Goal: Task Accomplishment & Management: Complete application form

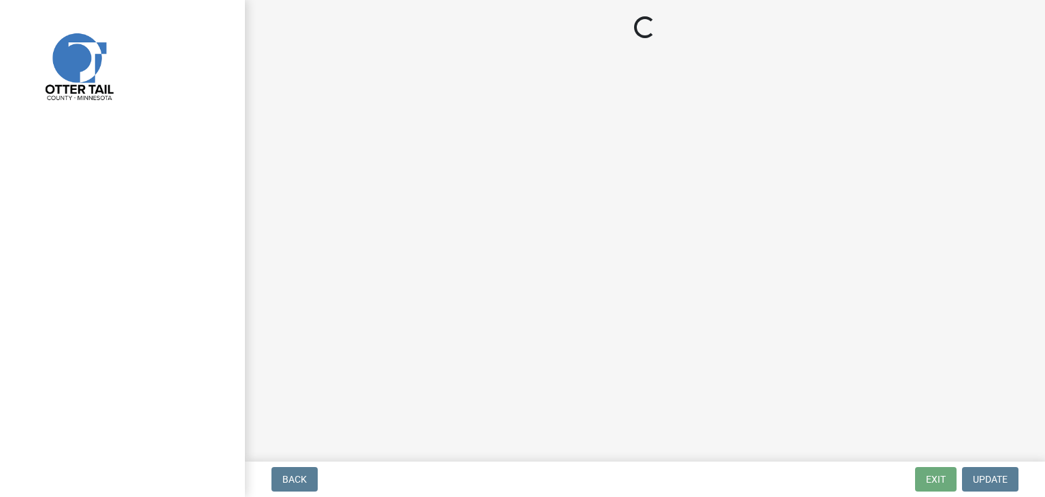
select select "a3cc236c-43aa-406a-8353-e0398d57c407"
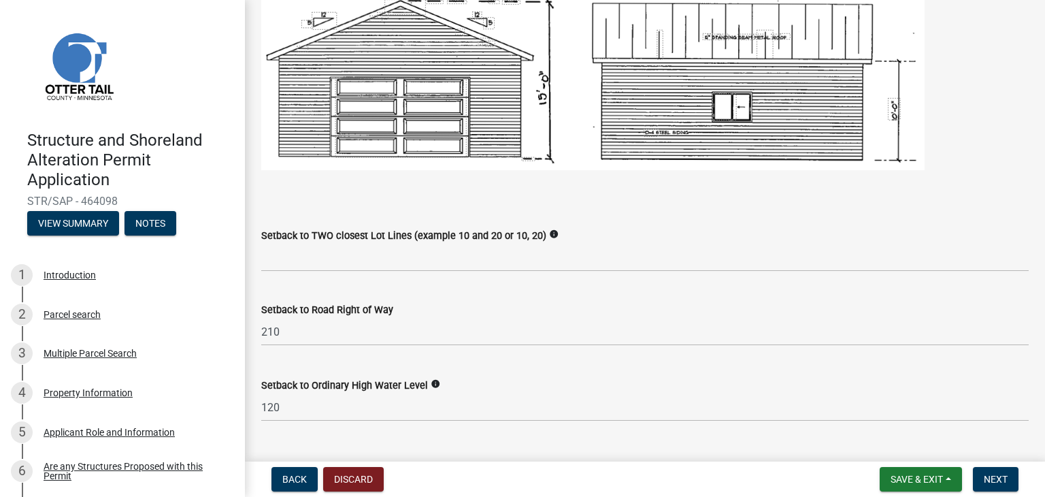
scroll to position [913, 0]
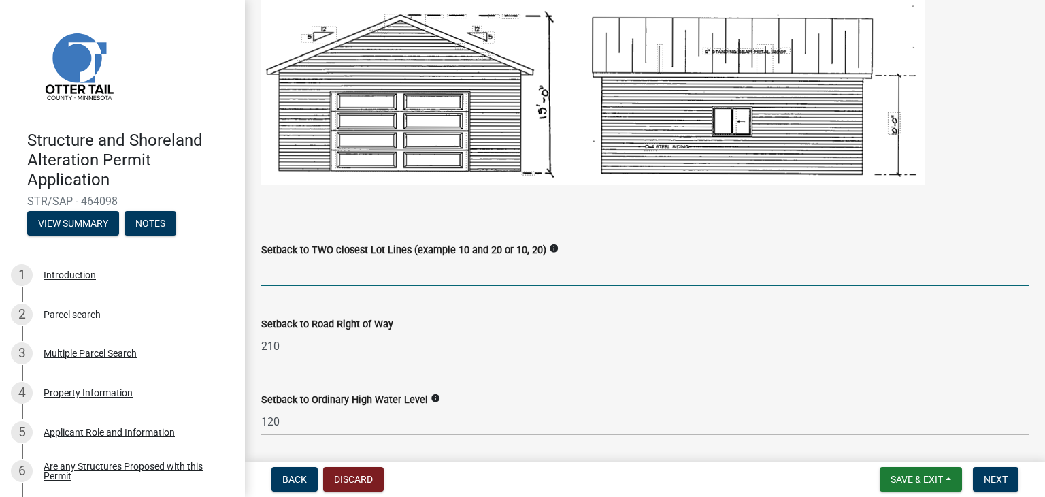
click at [428, 267] on input "Setback to TWO closest Lot Lines (example 10 and 20 or 10, 20)" at bounding box center [644, 272] width 767 height 28
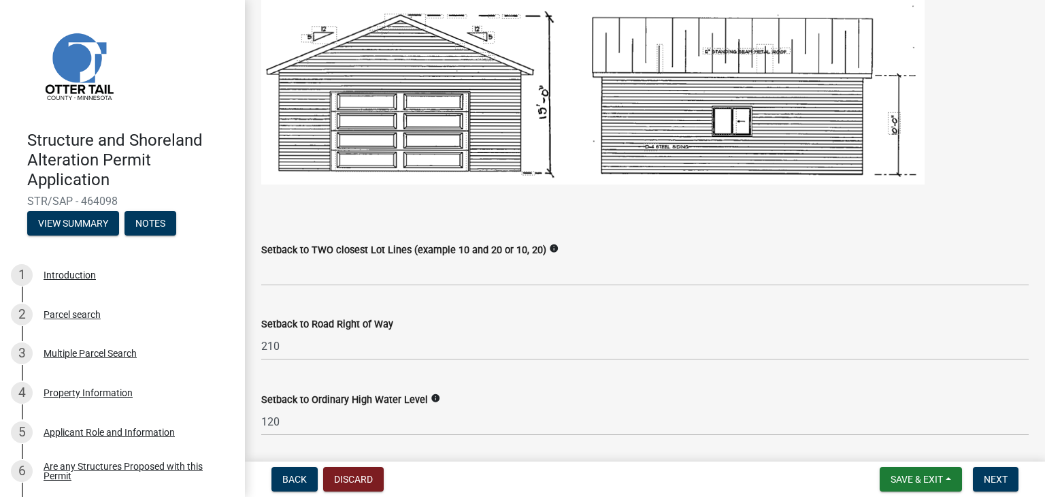
drag, startPoint x: 286, startPoint y: 364, endPoint x: 293, endPoint y: 348, distance: 18.0
click at [292, 349] on wm-data-entity-input "Setback to Road Right of Way 210" at bounding box center [644, 335] width 767 height 76
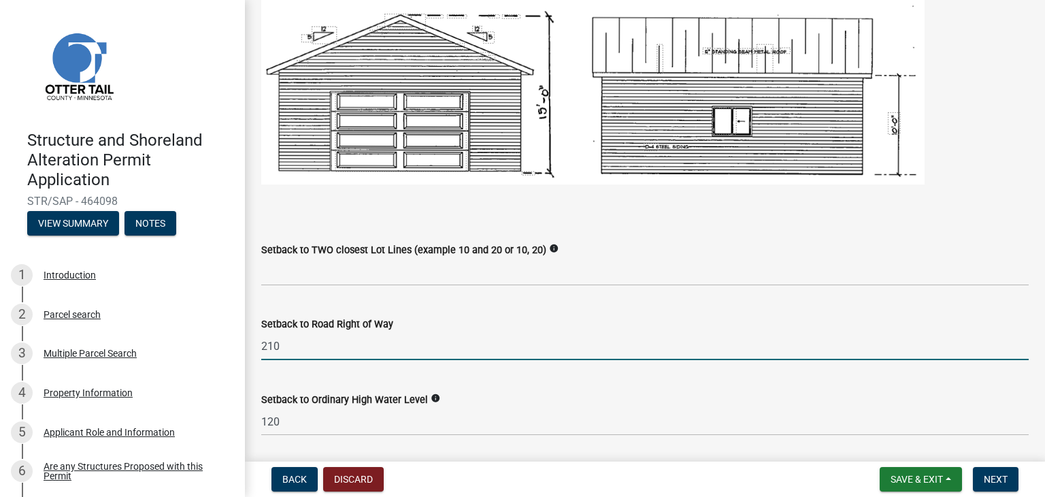
click at [293, 346] on input "210" at bounding box center [644, 346] width 767 height 28
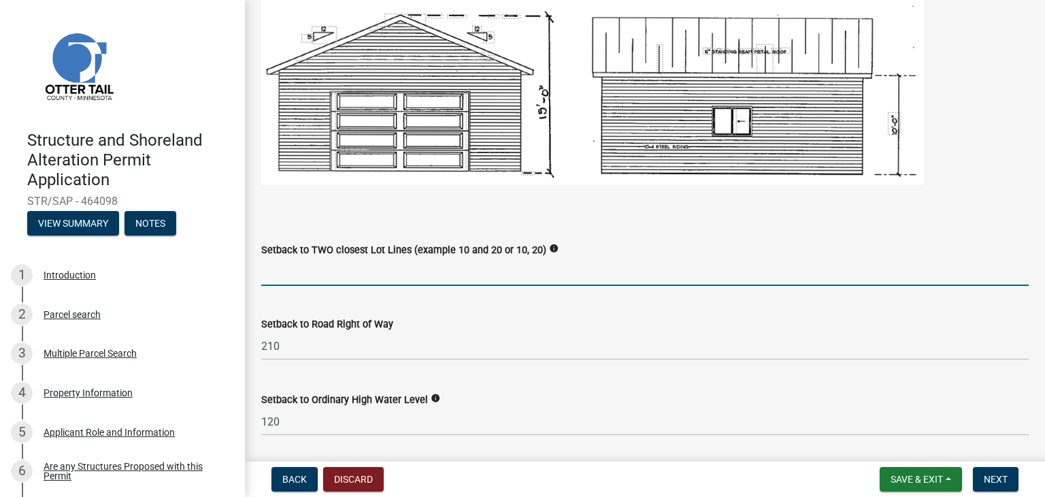
click at [296, 278] on input "Setback to TWO closest Lot Lines (example 10 and 20 or 10, 20)" at bounding box center [644, 272] width 767 height 28
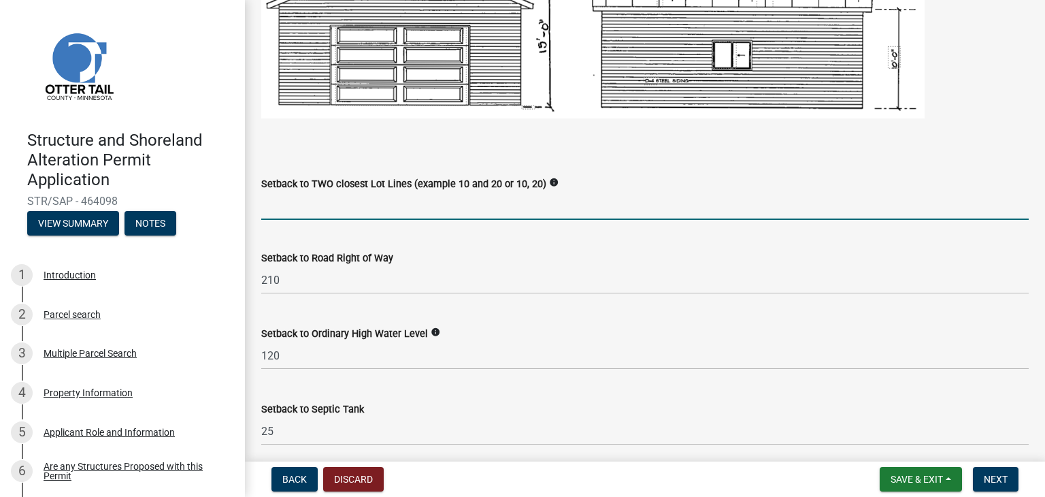
scroll to position [967, 0]
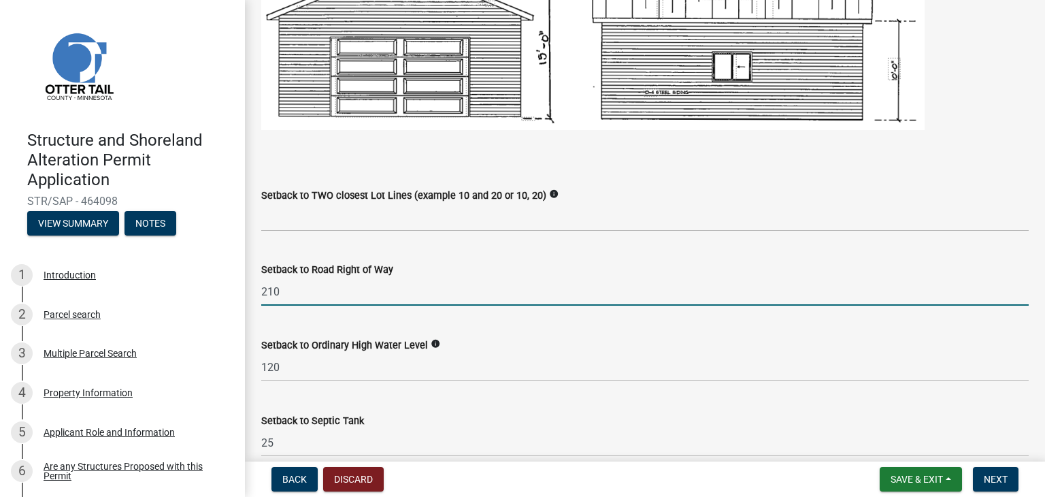
drag, startPoint x: 280, startPoint y: 289, endPoint x: 246, endPoint y: 288, distance: 34.0
click at [246, 288] on div "Structure 1 Setbacks and project information share Share When completing setbac…" at bounding box center [645, 108] width 800 height 2119
type input "190"
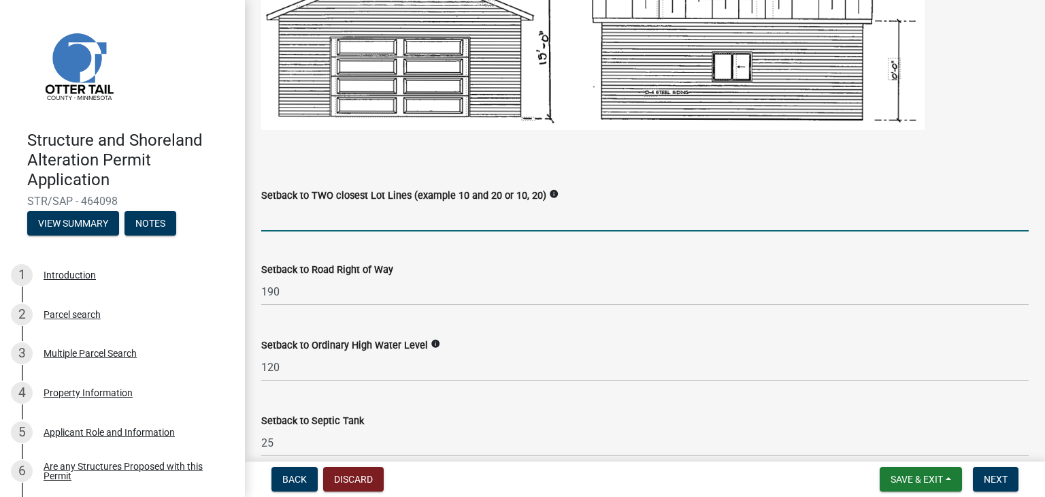
click at [278, 220] on input "Setback to TWO closest Lot Lines (example 10 and 20 or 10, 20)" at bounding box center [644, 217] width 767 height 28
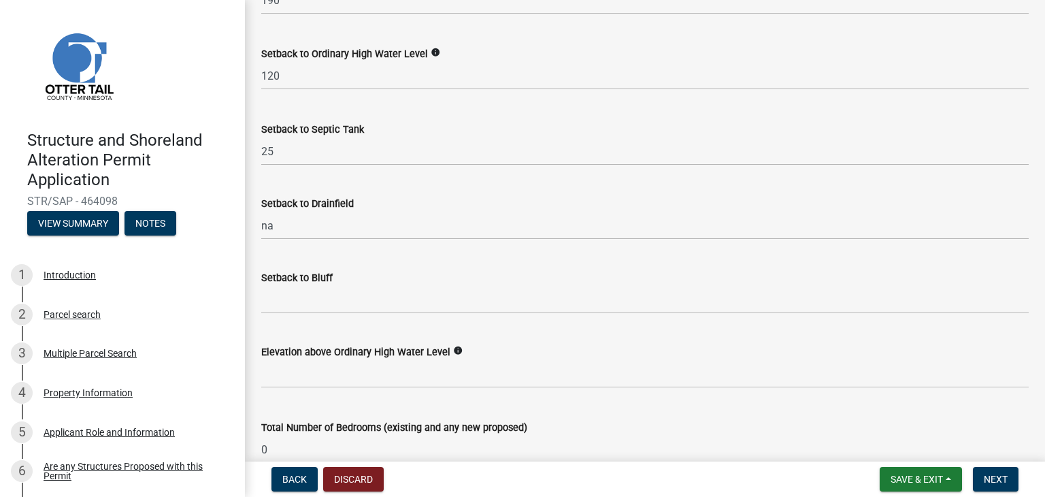
scroll to position [1264, 0]
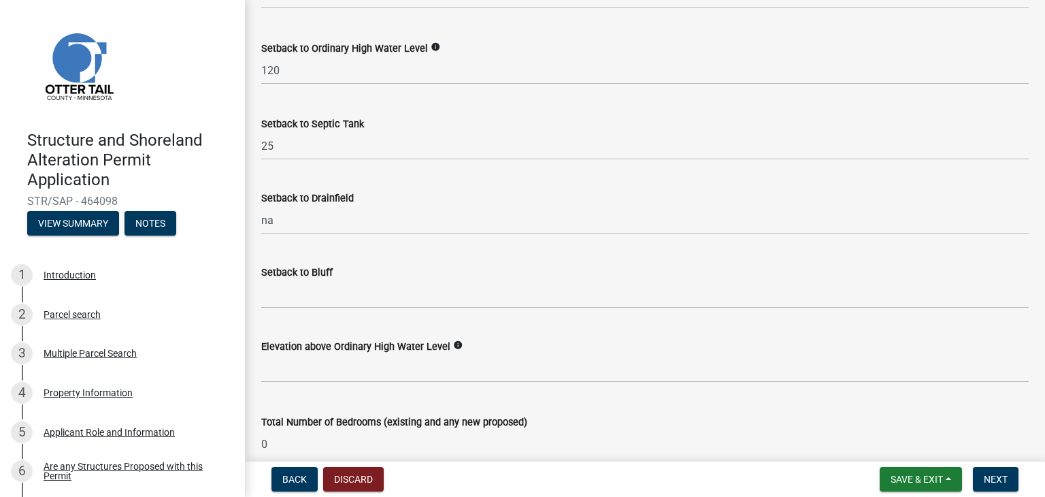
type input "15,130"
drag, startPoint x: 971, startPoint y: 90, endPoint x: 971, endPoint y: 58, distance: 32.7
click at [971, 58] on wm-data-entity-input "Setback to Ordinary High Water Level info 120" at bounding box center [644, 59] width 767 height 76
click at [453, 342] on icon "info" at bounding box center [458, 345] width 10 height 10
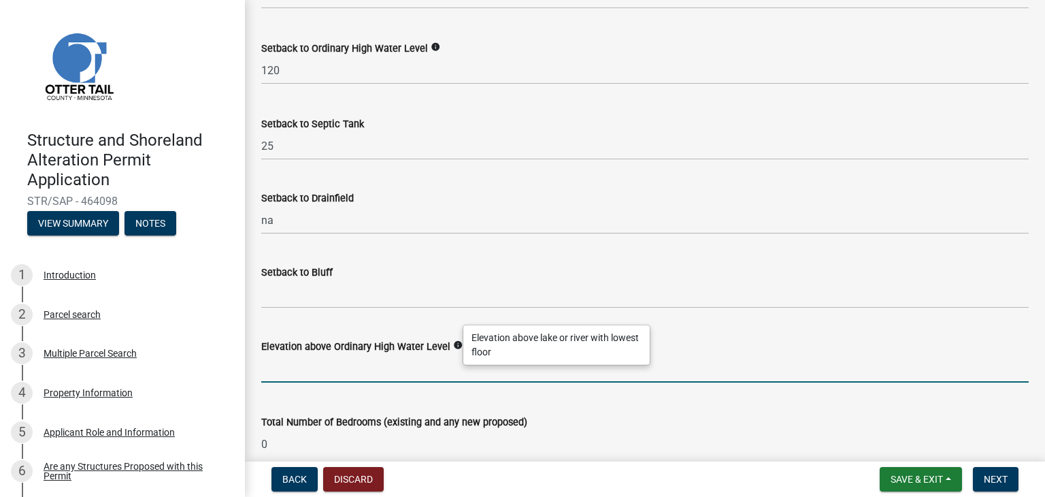
click at [444, 365] on input "text" at bounding box center [644, 368] width 767 height 28
type input "10"
drag, startPoint x: 318, startPoint y: 367, endPoint x: 246, endPoint y: 373, distance: 72.4
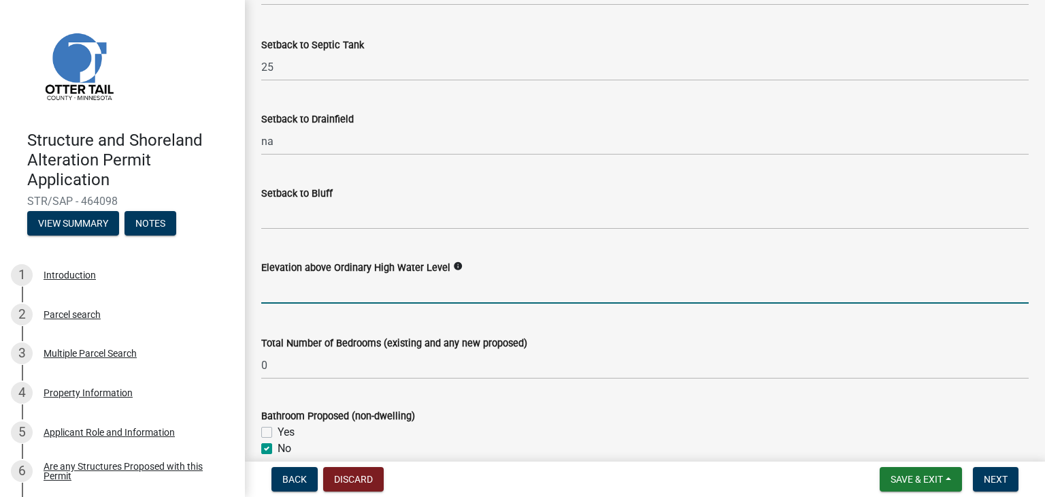
scroll to position [1279, 0]
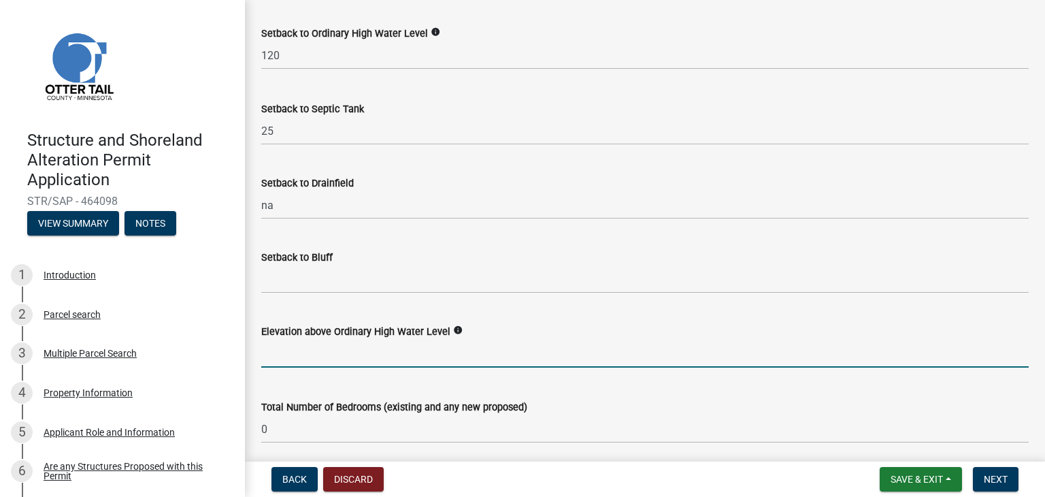
click at [329, 350] on input "text" at bounding box center [644, 353] width 767 height 28
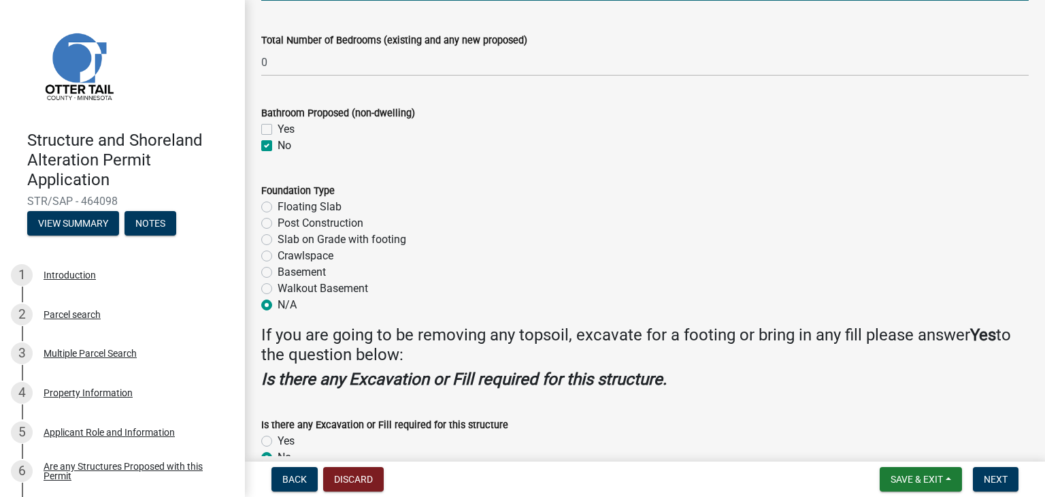
scroll to position [1720, 0]
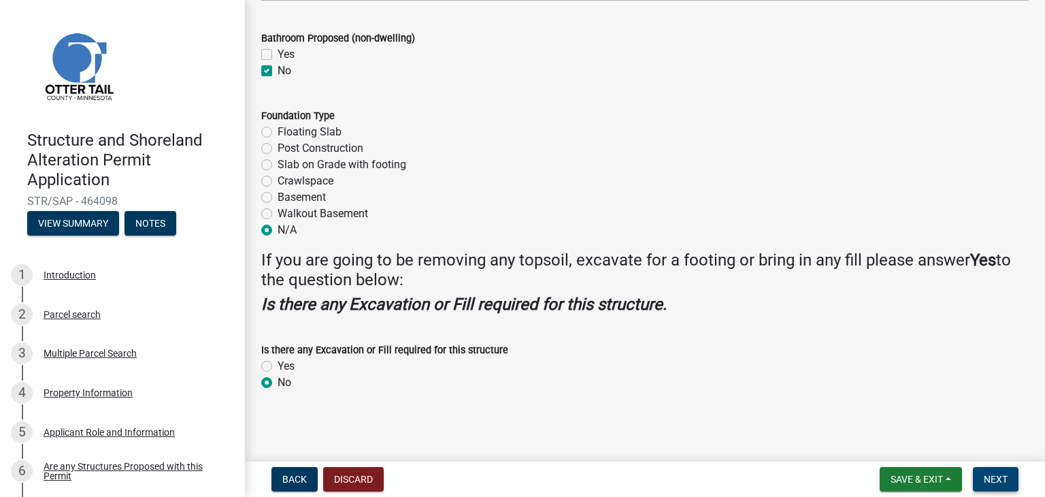
type input "15"
click at [988, 482] on span "Next" at bounding box center [996, 478] width 24 height 11
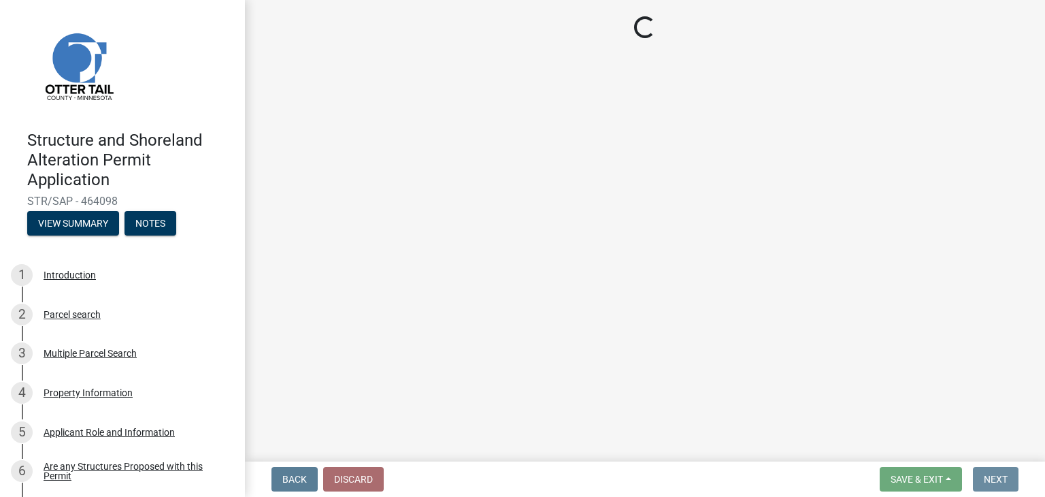
scroll to position [0, 0]
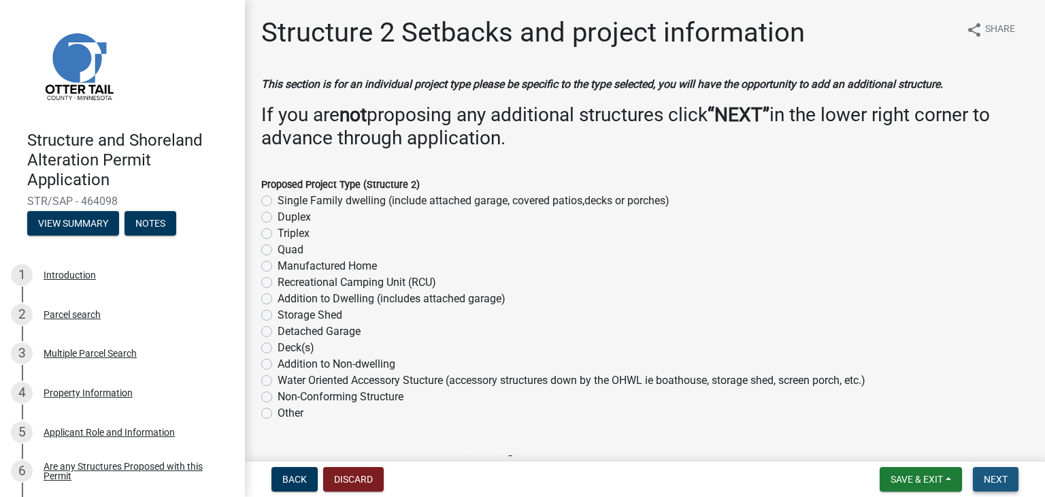
click at [1005, 478] on span "Next" at bounding box center [996, 478] width 24 height 11
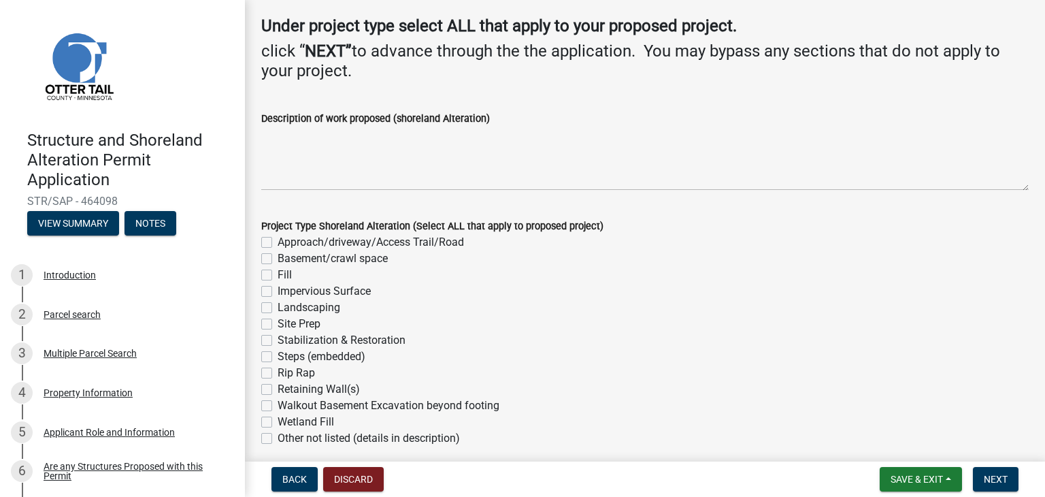
scroll to position [116, 0]
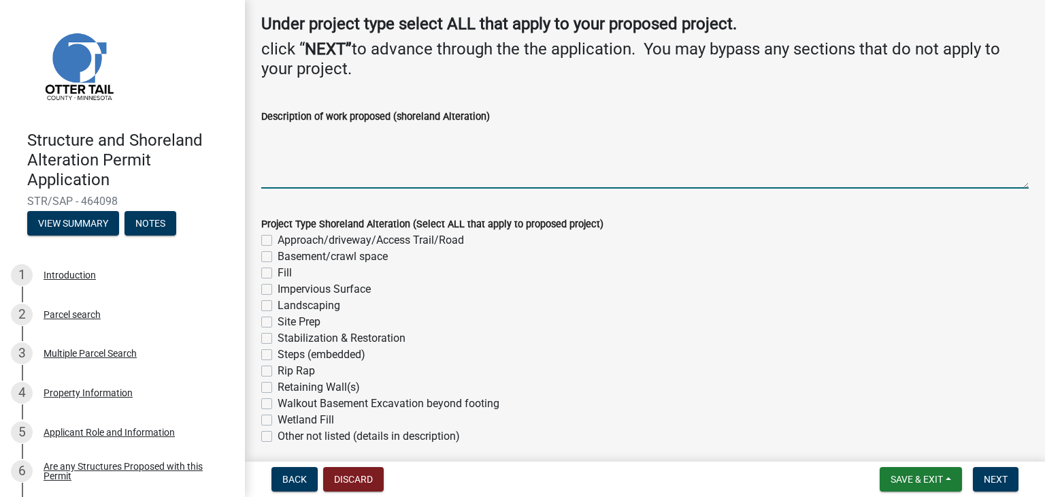
click at [336, 152] on textarea "Description of work proposed (shoreland Alteration)" at bounding box center [644, 156] width 767 height 64
type textarea "Constructing a 20x20 detached ground level deck"
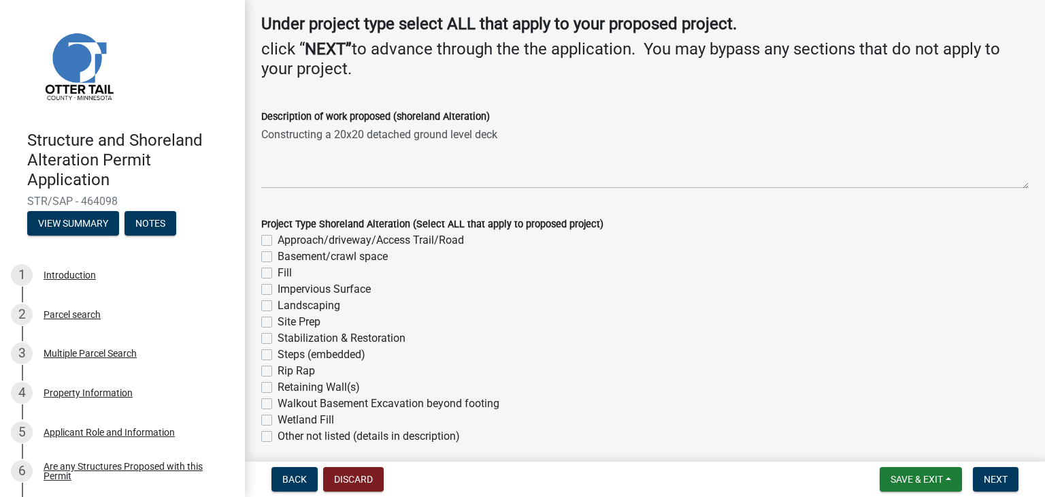
click at [278, 318] on label "Site Prep" at bounding box center [299, 322] width 43 height 16
click at [278, 318] on input "Site Prep" at bounding box center [282, 318] width 9 height 9
checkbox input "true"
checkbox input "false"
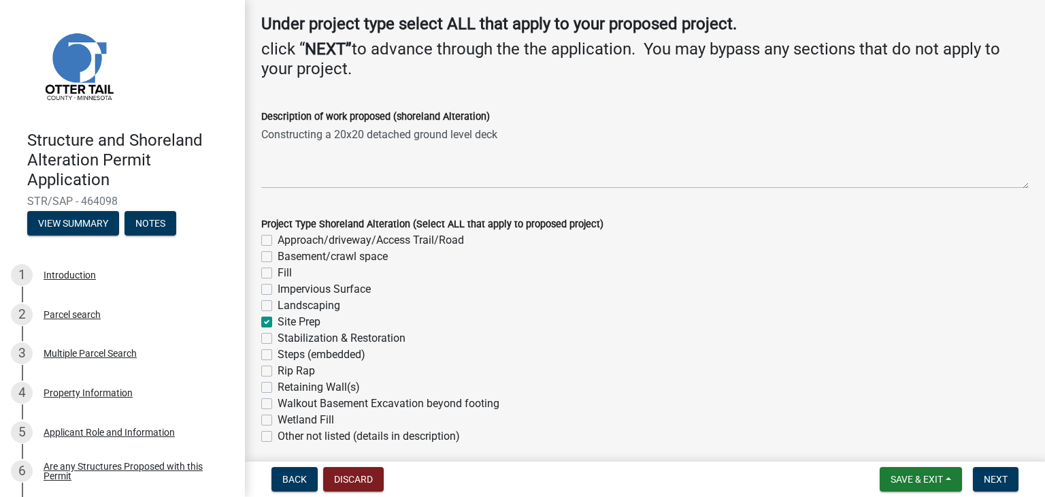
checkbox input "false"
checkbox input "true"
checkbox input "false"
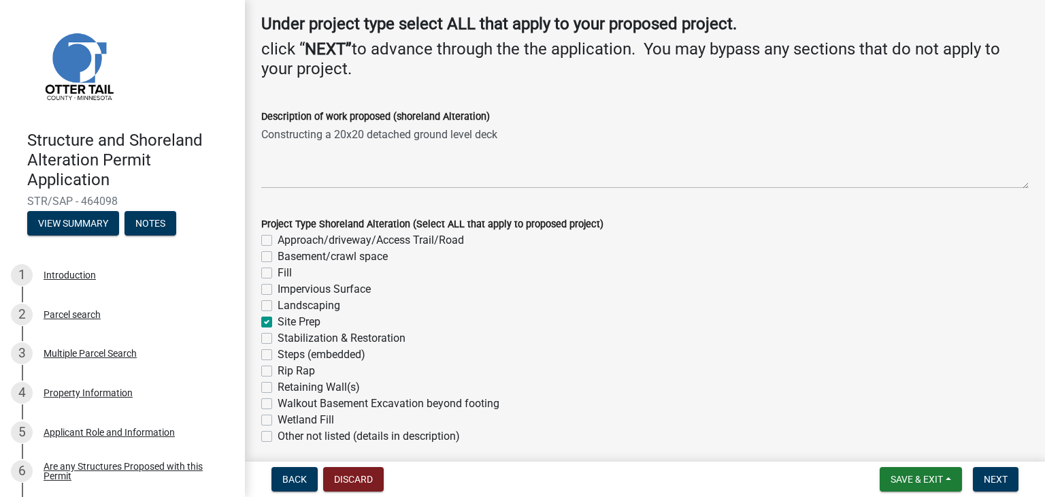
checkbox input "false"
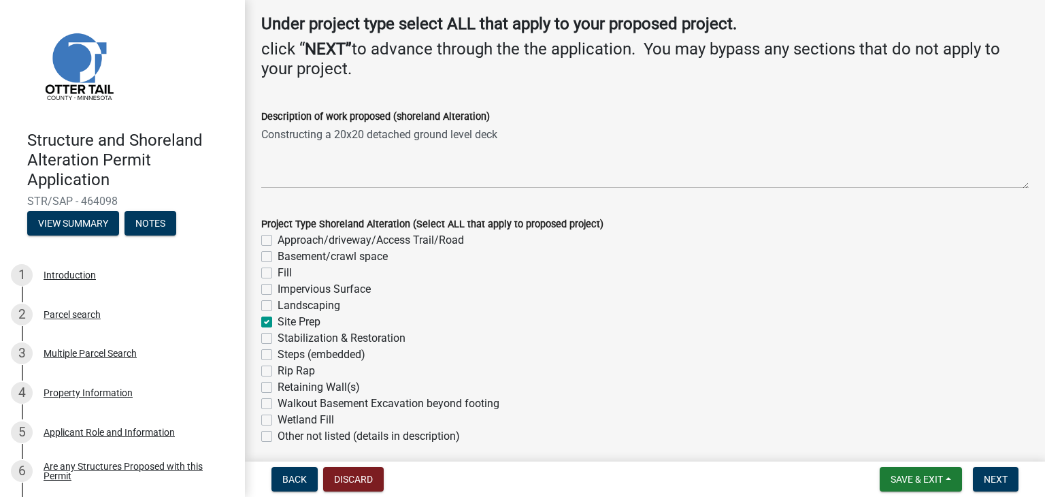
click at [278, 435] on label "Other not listed (details in description)" at bounding box center [369, 436] width 182 height 16
click at [278, 435] on input "Other not listed (details in description)" at bounding box center [282, 432] width 9 height 9
checkbox input "true"
checkbox input "false"
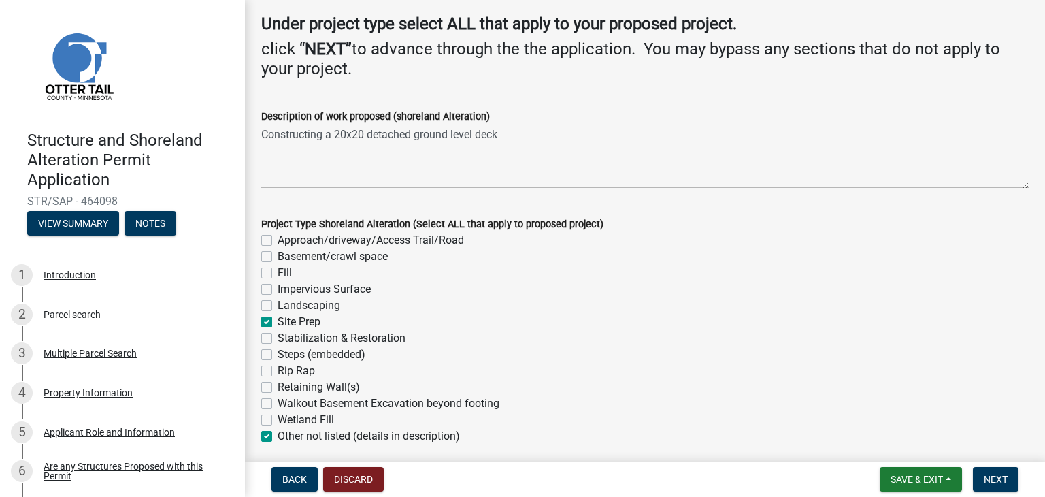
checkbox input "false"
checkbox input "true"
checkbox input "false"
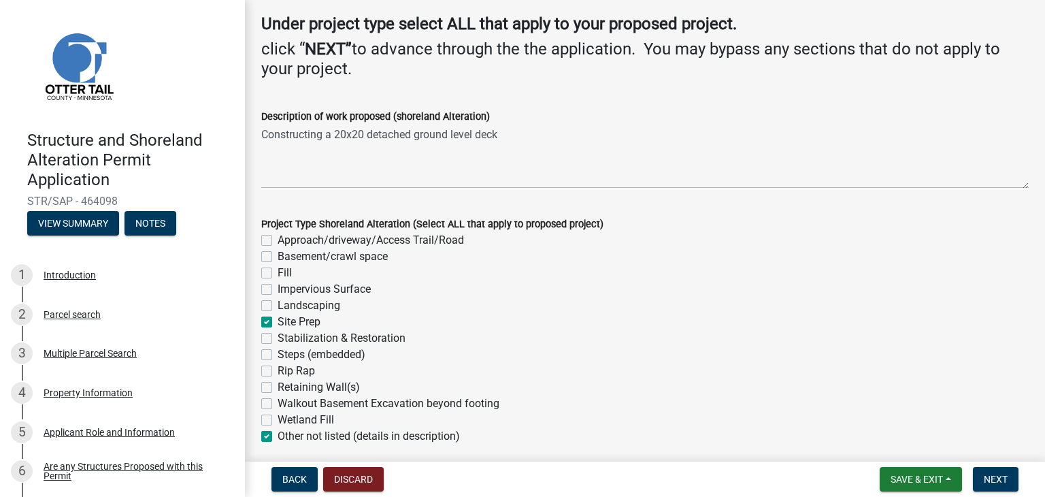
checkbox input "false"
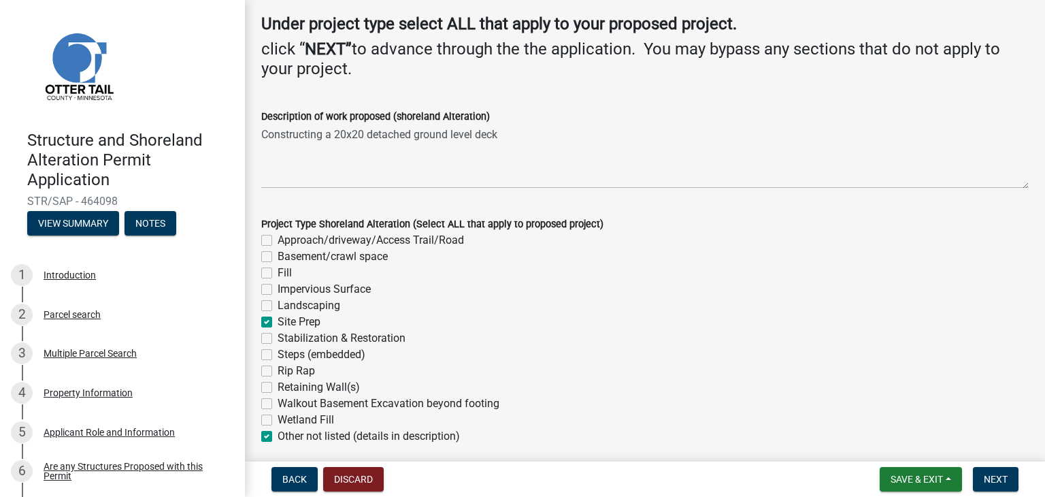
checkbox input "true"
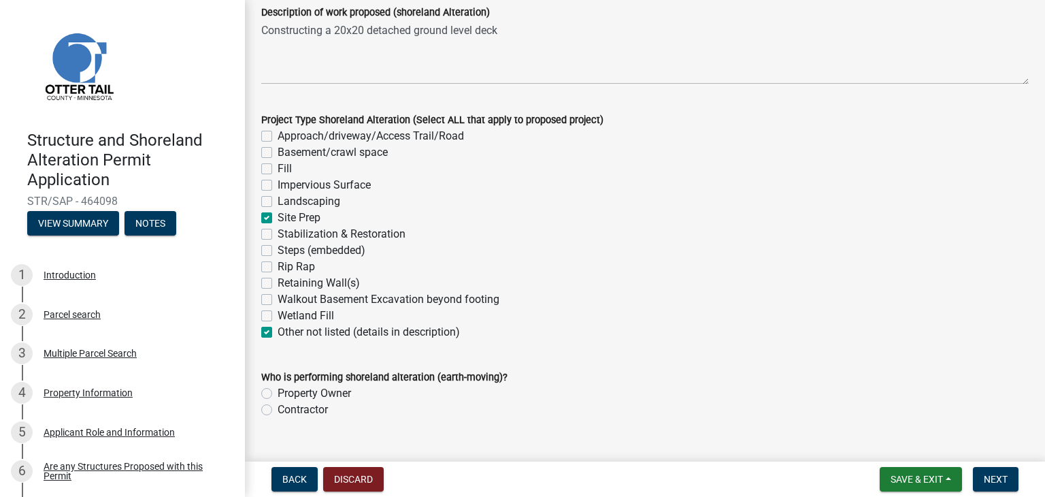
scroll to position [248, 0]
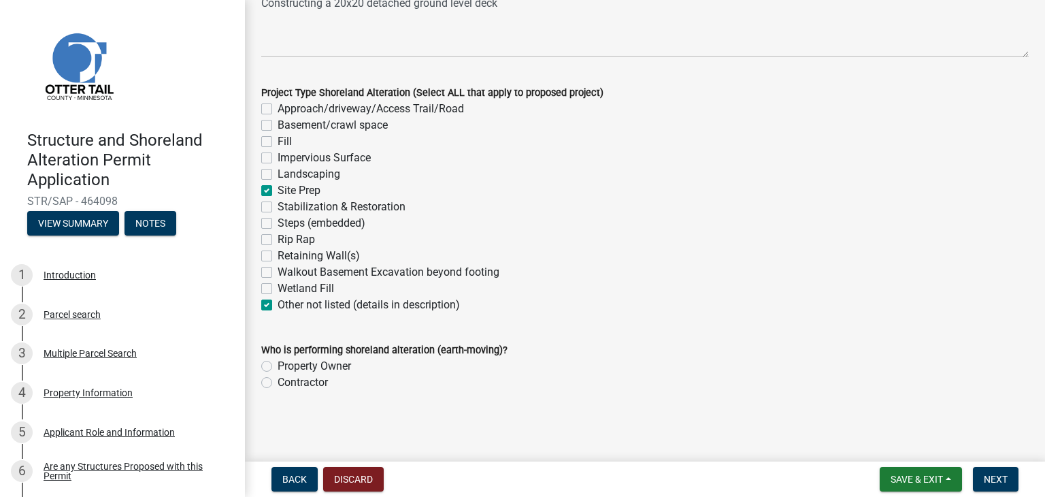
drag, startPoint x: 1033, startPoint y: 275, endPoint x: 1020, endPoint y: 289, distance: 18.8
click at [1020, 289] on div "Shoreland Alteration/Earth-Moving Project Information Complete this section for…" at bounding box center [645, 92] width 800 height 646
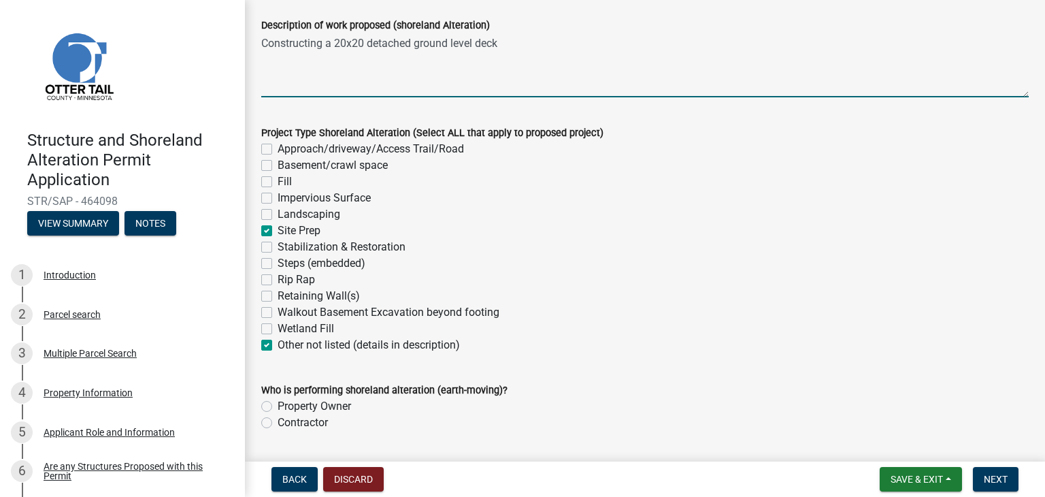
click at [381, 77] on textarea "Constructing a 20x20 detached ground level deck" at bounding box center [644, 65] width 767 height 64
click at [380, 71] on textarea "Constructing a 20x20 detached ground level deck" at bounding box center [644, 65] width 767 height 64
click at [505, 46] on textarea "Constructing a 20x20 detached ground level deck" at bounding box center [644, 65] width 767 height 64
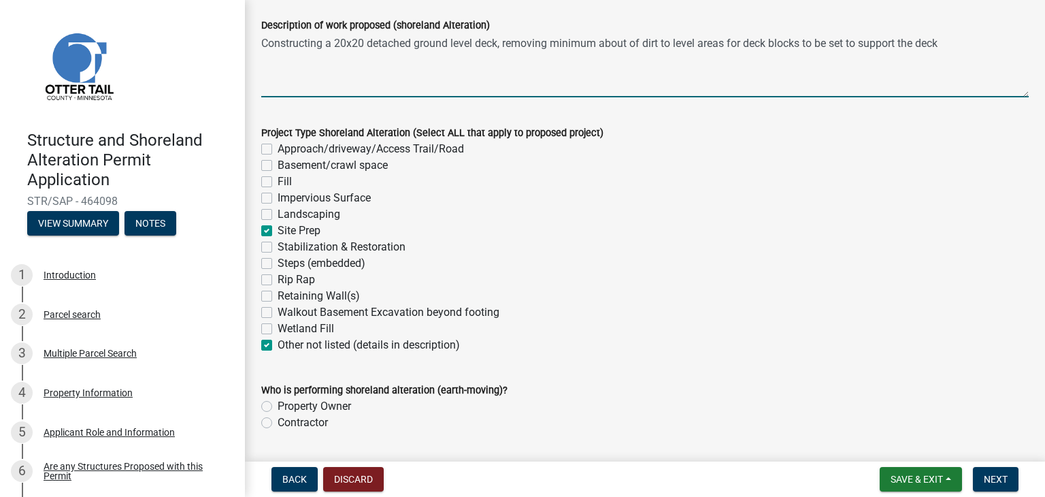
click at [497, 44] on textarea "Constructing a 20x20 detached ground level deck, removing minimum about of dirt…" at bounding box center [644, 65] width 767 height 64
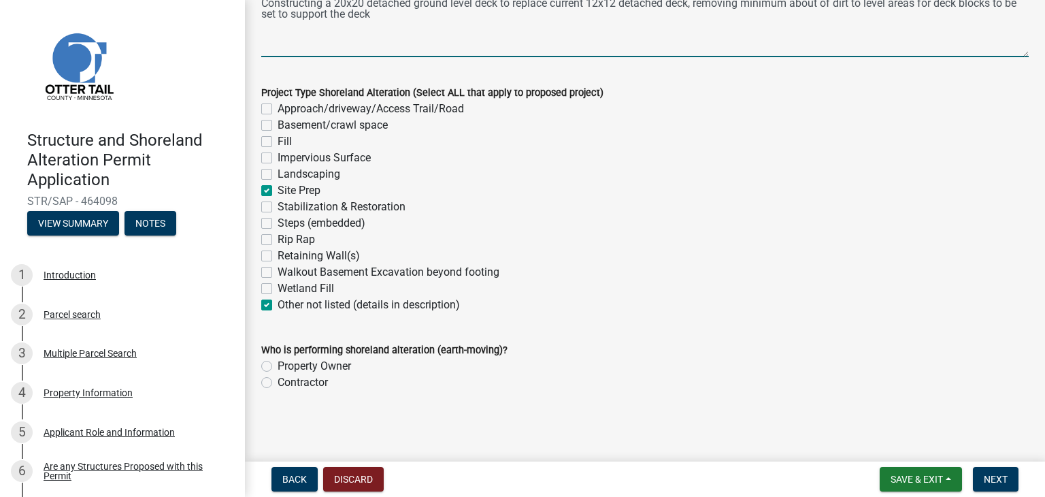
type textarea "Constructing a 20x20 detached ground level deck to replace current 12x12 detach…"
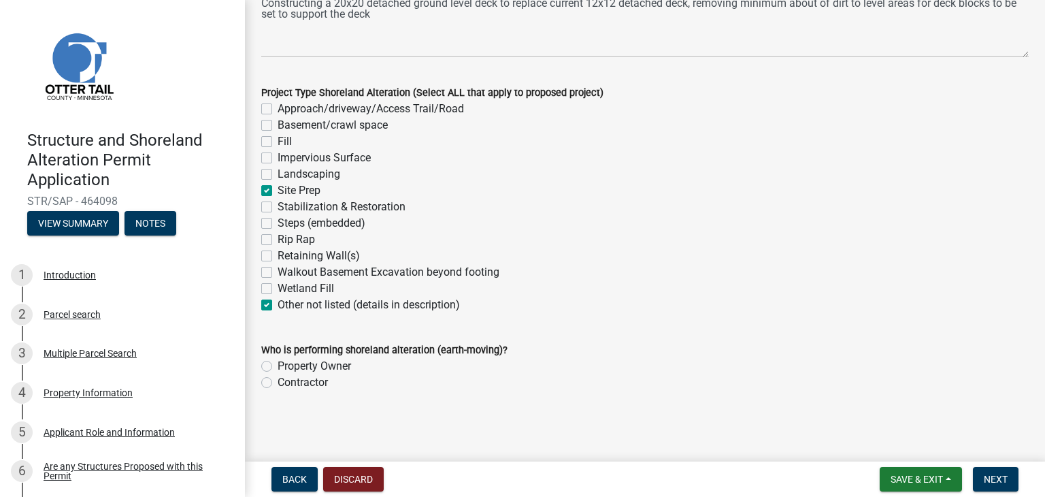
click at [318, 363] on label "Property Owner" at bounding box center [314, 366] width 73 height 16
click at [286, 363] on input "Property Owner" at bounding box center [282, 362] width 9 height 9
radio input "true"
click at [1012, 477] on button "Next" at bounding box center [996, 479] width 46 height 24
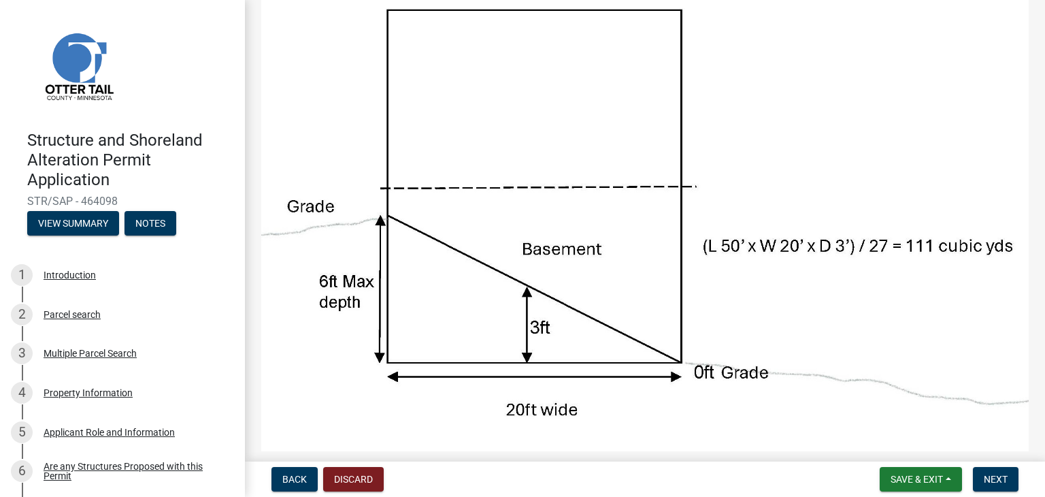
scroll to position [95, 0]
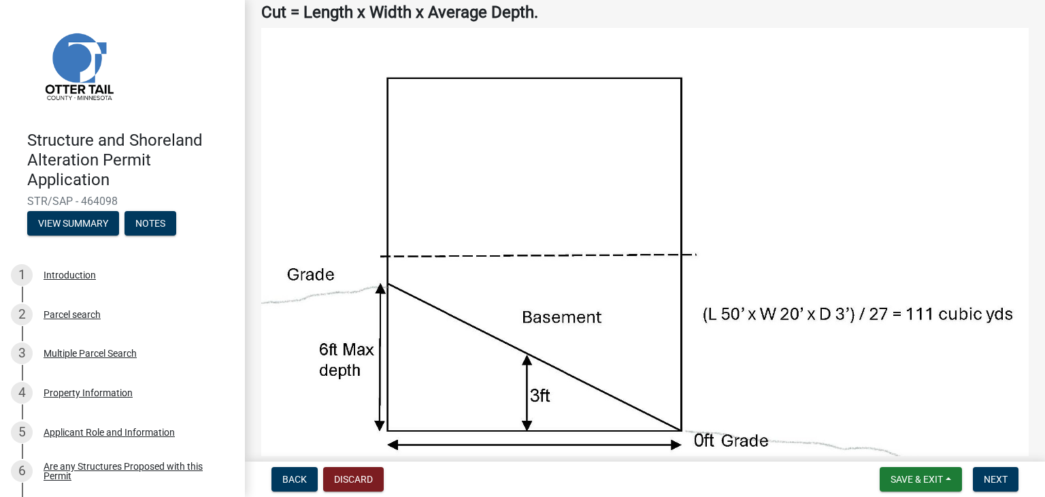
drag, startPoint x: 1030, startPoint y: 103, endPoint x: 1039, endPoint y: 101, distance: 9.6
click at [1039, 101] on main "Area to be Cut/Excavated If this area does not pertain to your selected project…" at bounding box center [645, 228] width 800 height 456
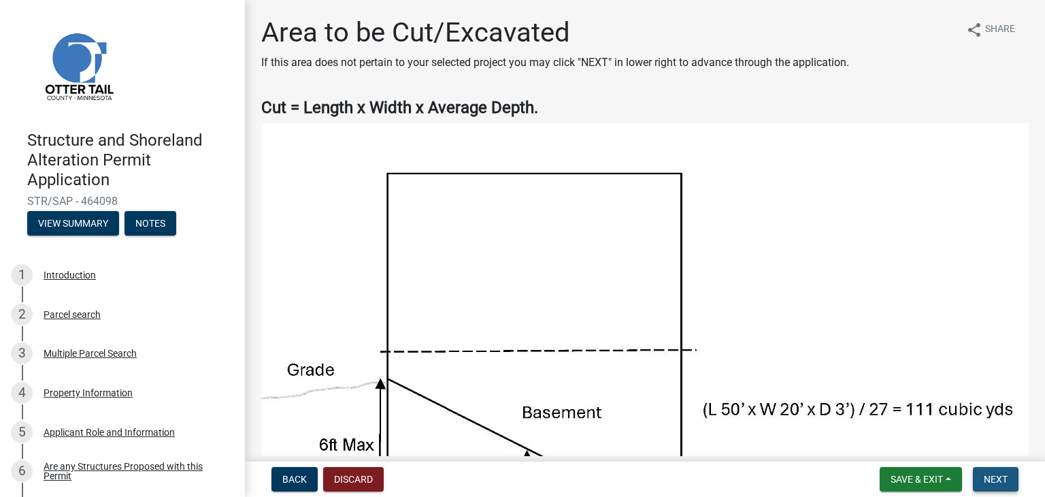
click at [1007, 477] on button "Next" at bounding box center [996, 479] width 46 height 24
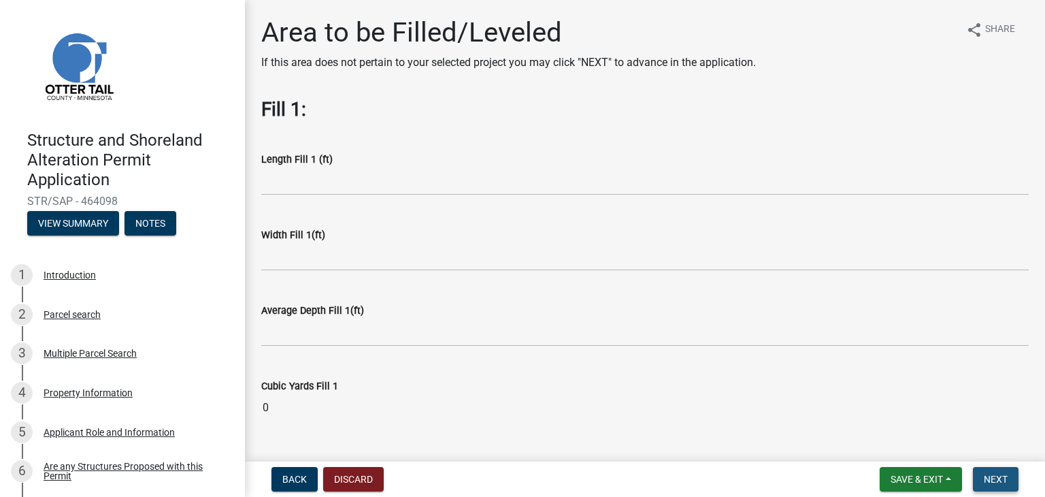
click at [1011, 482] on button "Next" at bounding box center [996, 479] width 46 height 24
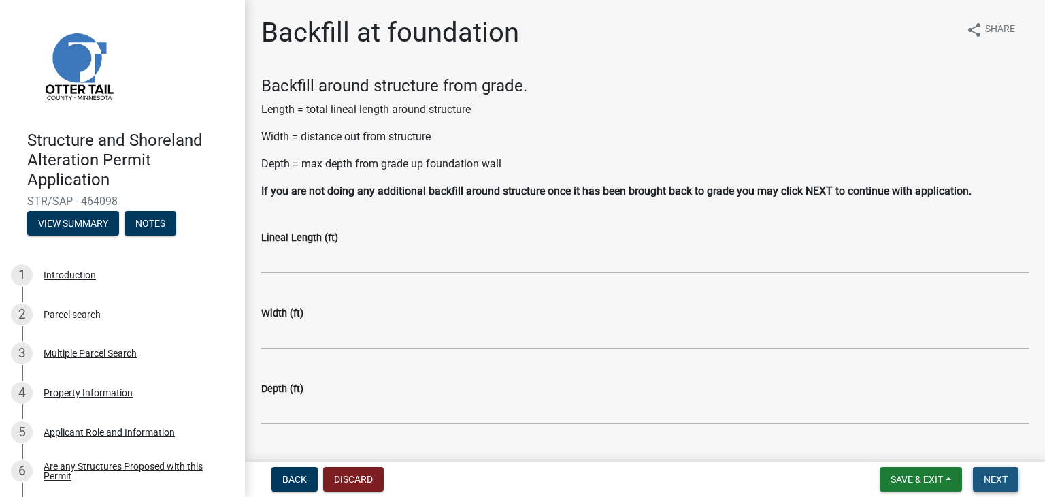
click at [1011, 482] on button "Next" at bounding box center [996, 479] width 46 height 24
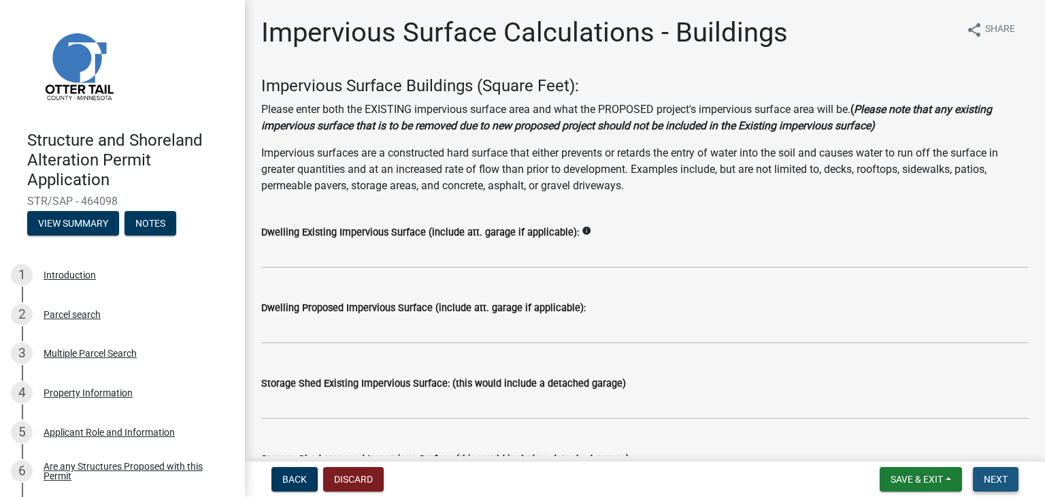
click at [1011, 482] on button "Next" at bounding box center [996, 479] width 46 height 24
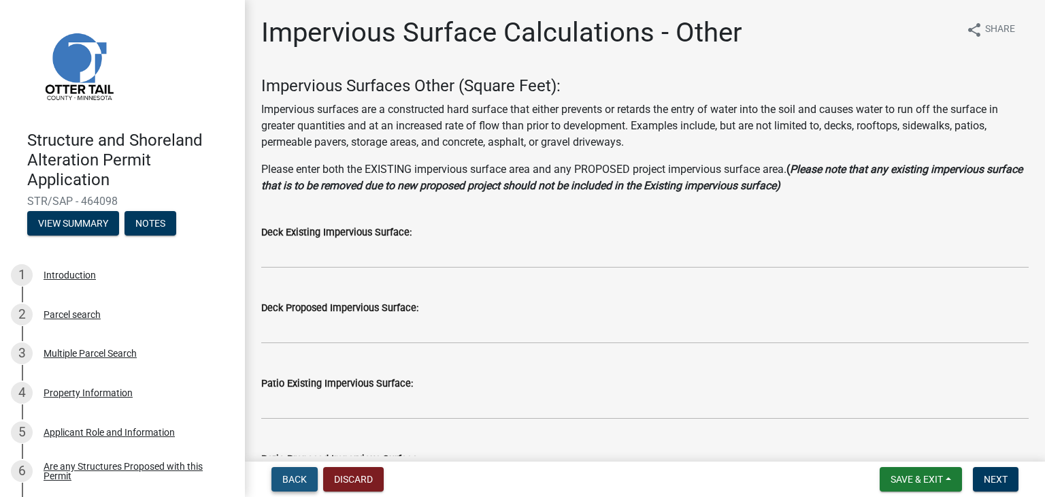
click at [283, 473] on span "Back" at bounding box center [294, 478] width 24 height 11
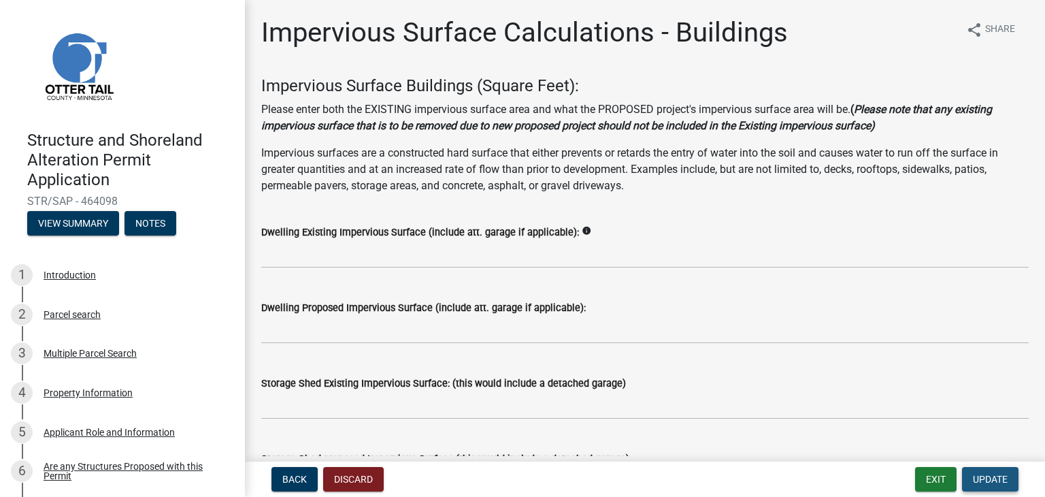
click at [993, 477] on span "Update" at bounding box center [990, 478] width 35 height 11
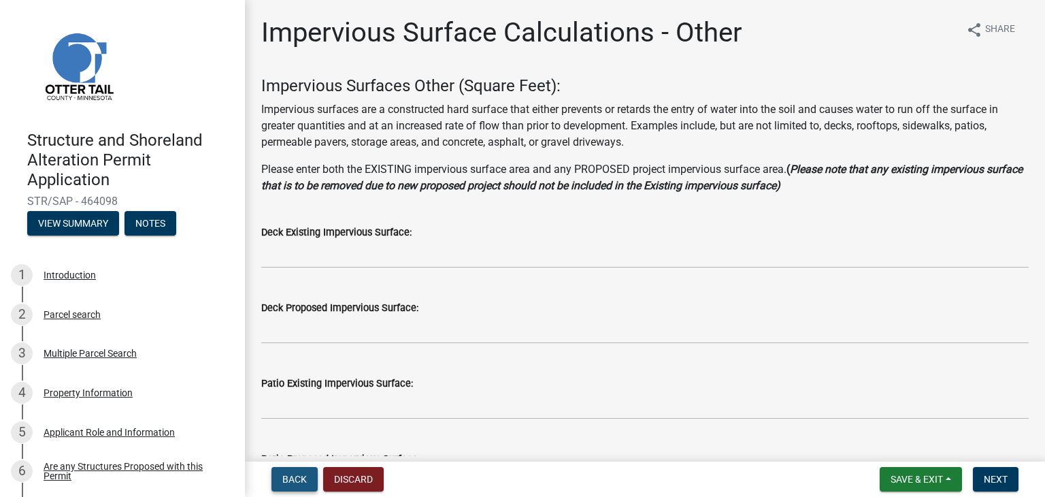
click at [284, 485] on button "Back" at bounding box center [294, 479] width 46 height 24
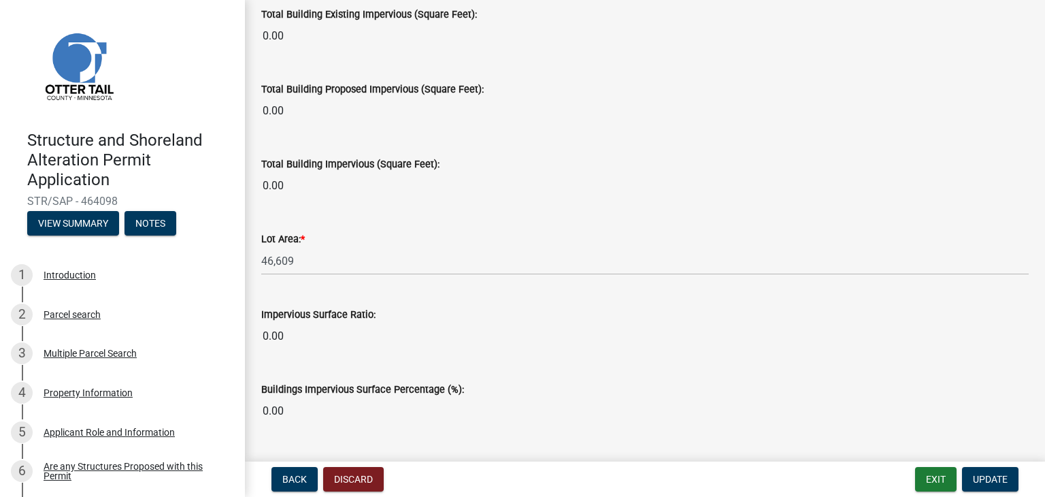
scroll to position [1061, 0]
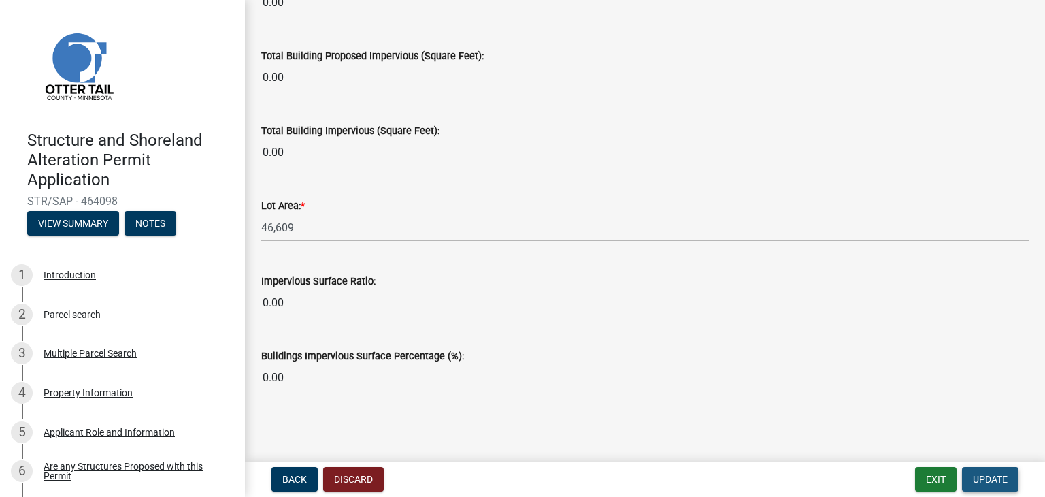
click at [982, 482] on span "Update" at bounding box center [990, 478] width 35 height 11
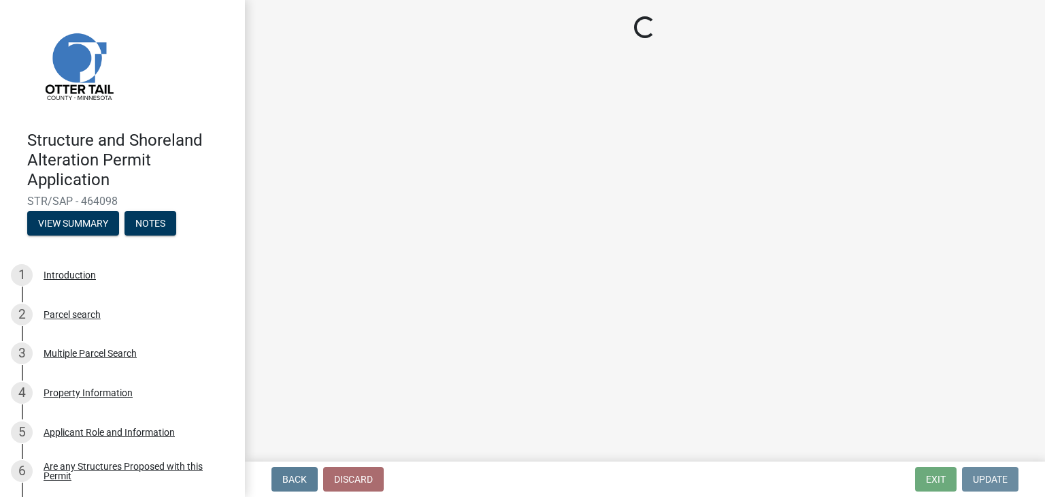
scroll to position [0, 0]
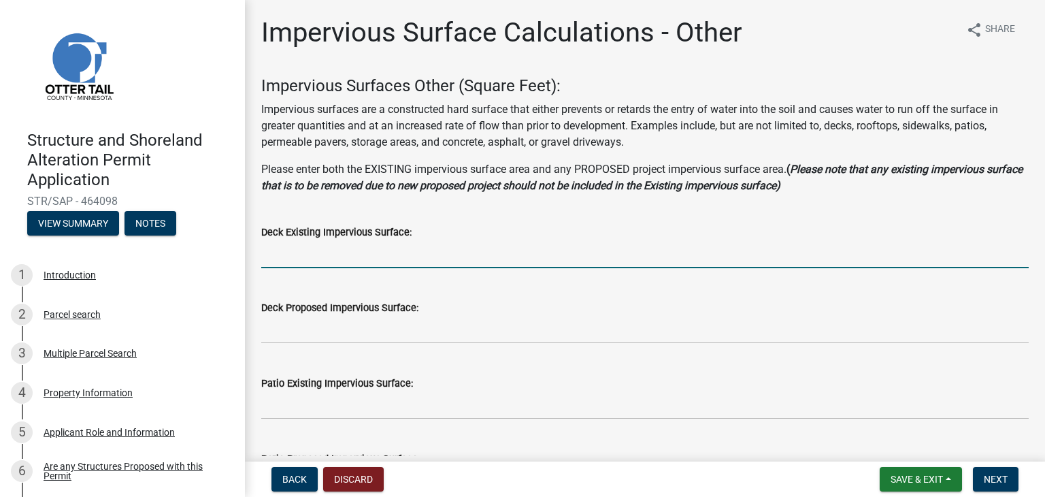
click at [435, 261] on input "text" at bounding box center [644, 254] width 767 height 28
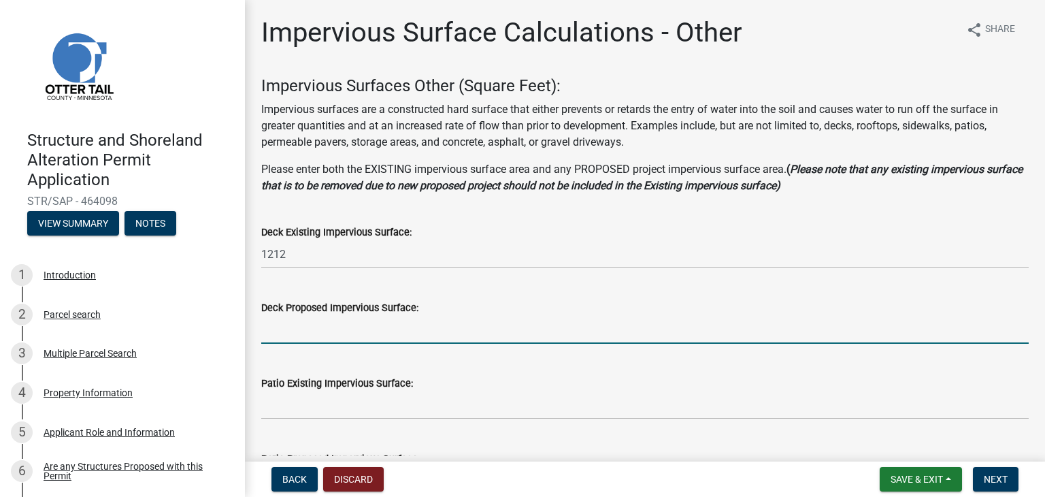
click at [386, 331] on input "text" at bounding box center [644, 330] width 767 height 28
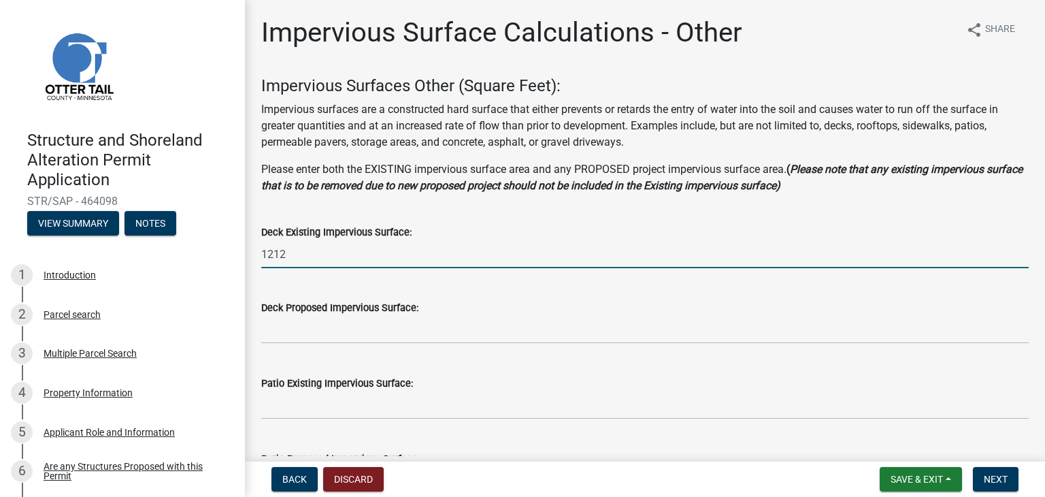
click at [343, 254] on input "1212" at bounding box center [644, 254] width 767 height 28
drag, startPoint x: 343, startPoint y: 254, endPoint x: 258, endPoint y: 246, distance: 85.4
click at [258, 246] on div "Deck Existing Impervious Surface: 1212" at bounding box center [645, 236] width 788 height 63
type input "144"
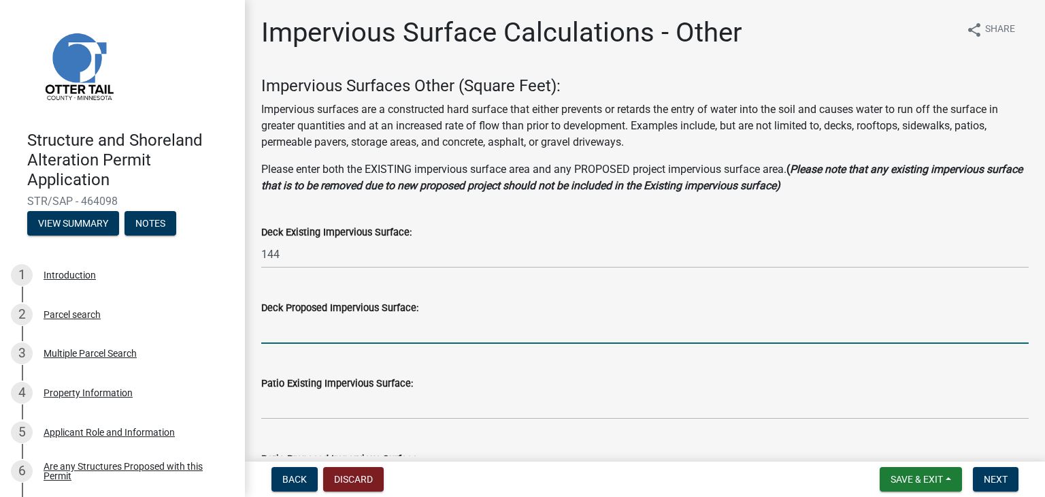
click at [278, 324] on input "text" at bounding box center [644, 330] width 767 height 28
type input "400"
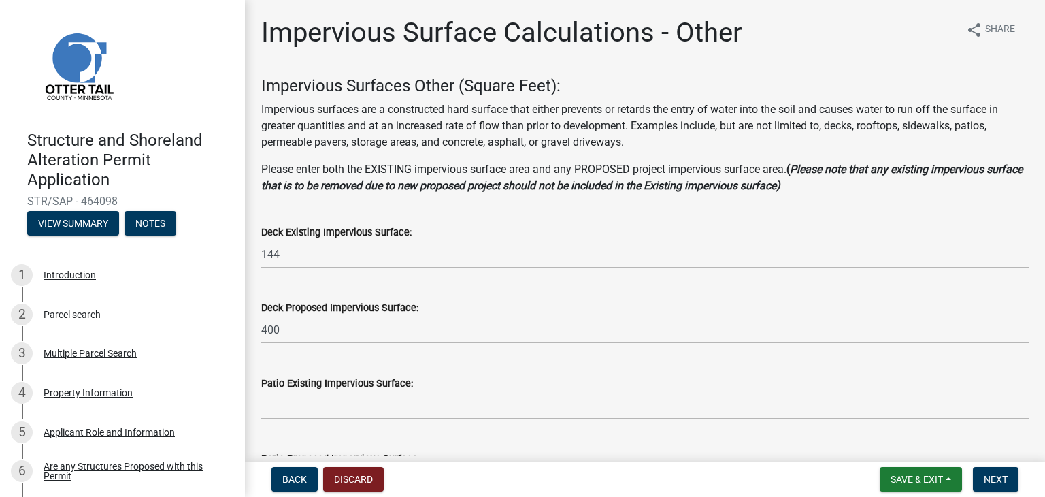
click at [370, 169] on p "Please enter both the EXISTING impervious surface area and any PROPOSED project…" at bounding box center [644, 177] width 767 height 33
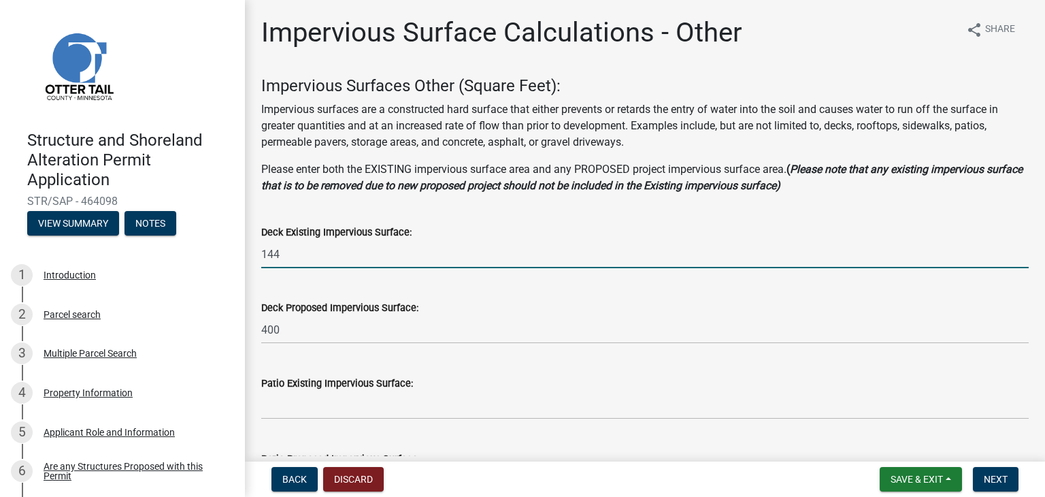
drag, startPoint x: 291, startPoint y: 254, endPoint x: 245, endPoint y: 266, distance: 47.8
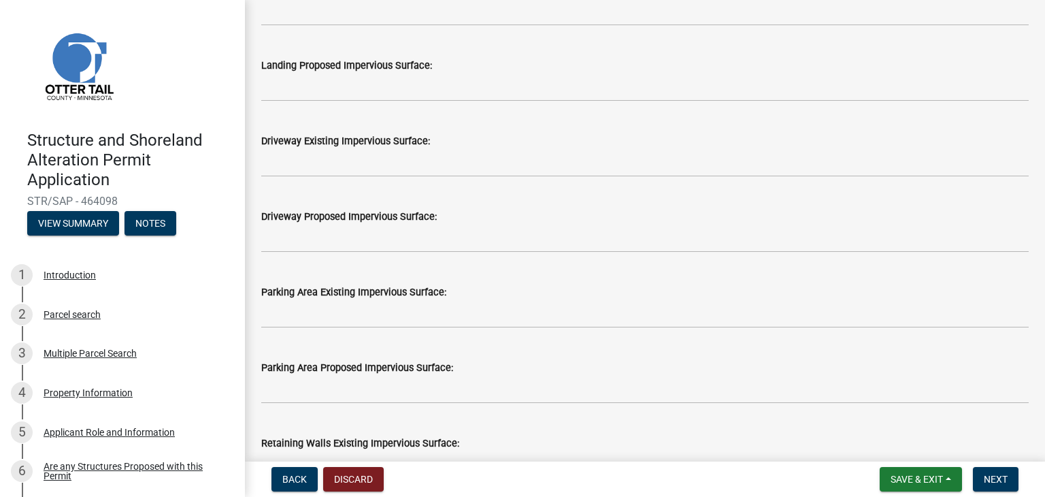
scroll to position [643, 0]
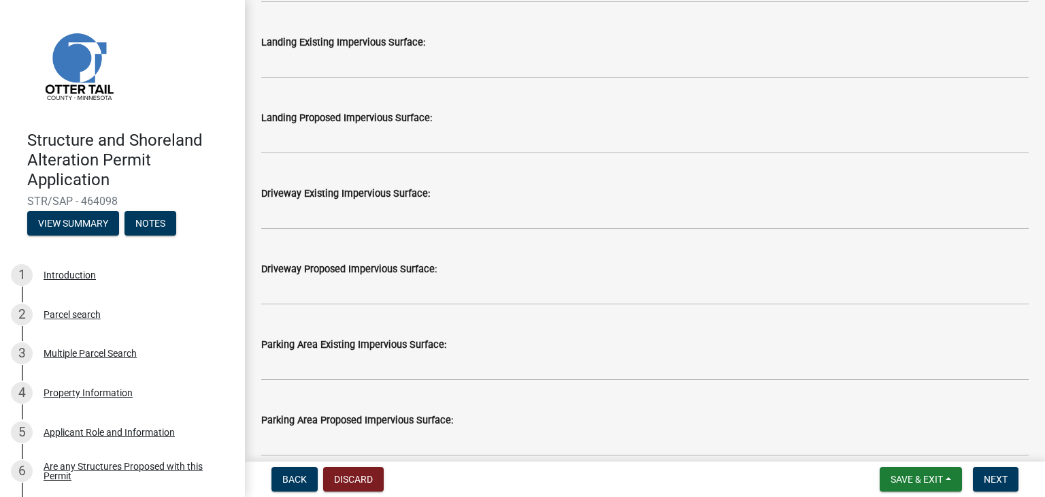
click at [675, 231] on wm-data-entity-input "Driveway Existing Impervious Surface:" at bounding box center [644, 204] width 767 height 76
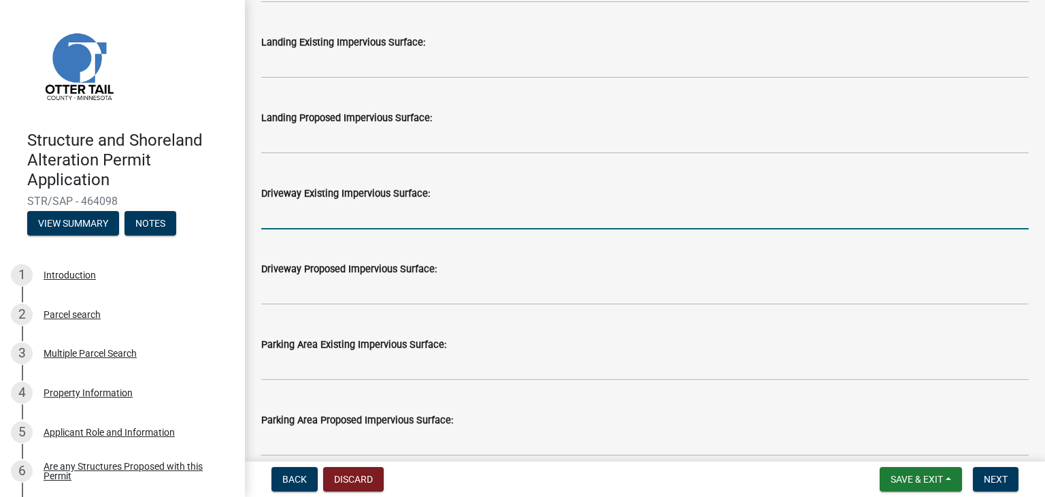
click at [683, 218] on input "text" at bounding box center [644, 215] width 767 height 28
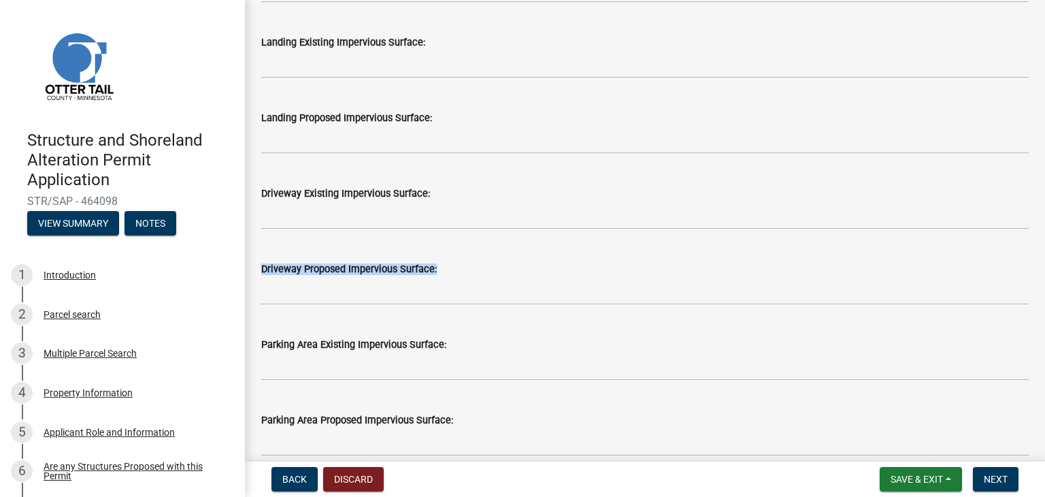
drag, startPoint x: 1038, startPoint y: 224, endPoint x: 1043, endPoint y: 295, distance: 70.3
click at [1043, 295] on main "Impervious Surface Calculations - Other share Share Impervious Surfaces Other (…" at bounding box center [645, 228] width 800 height 456
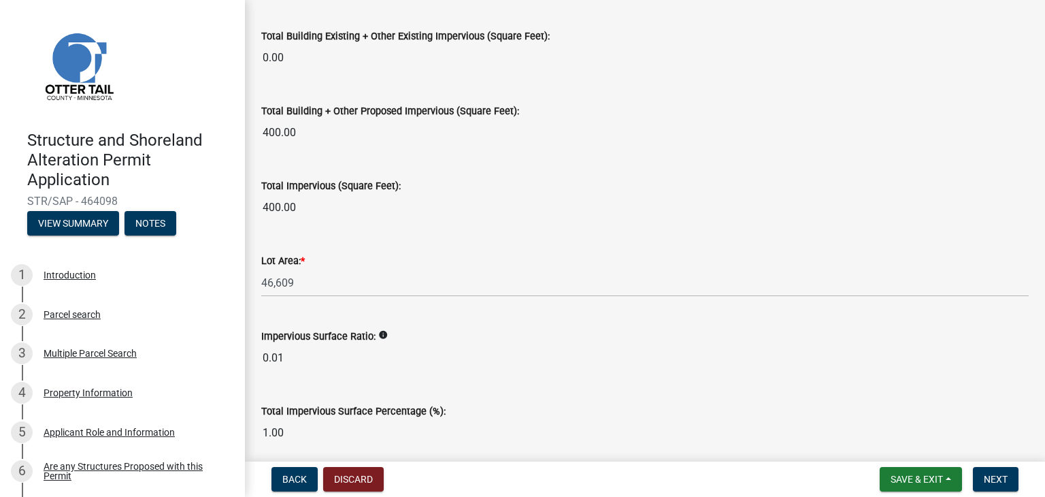
scroll to position [1550, 0]
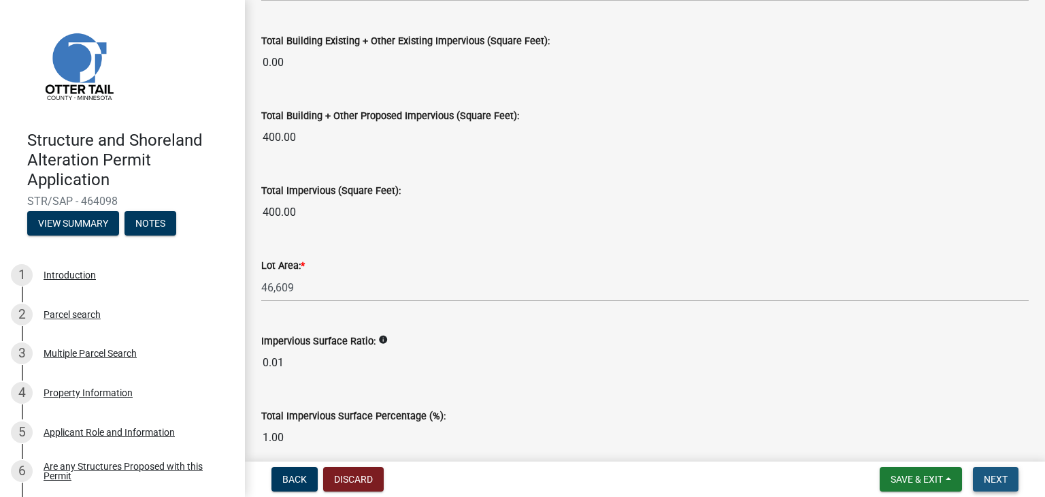
click at [1002, 485] on button "Next" at bounding box center [996, 479] width 46 height 24
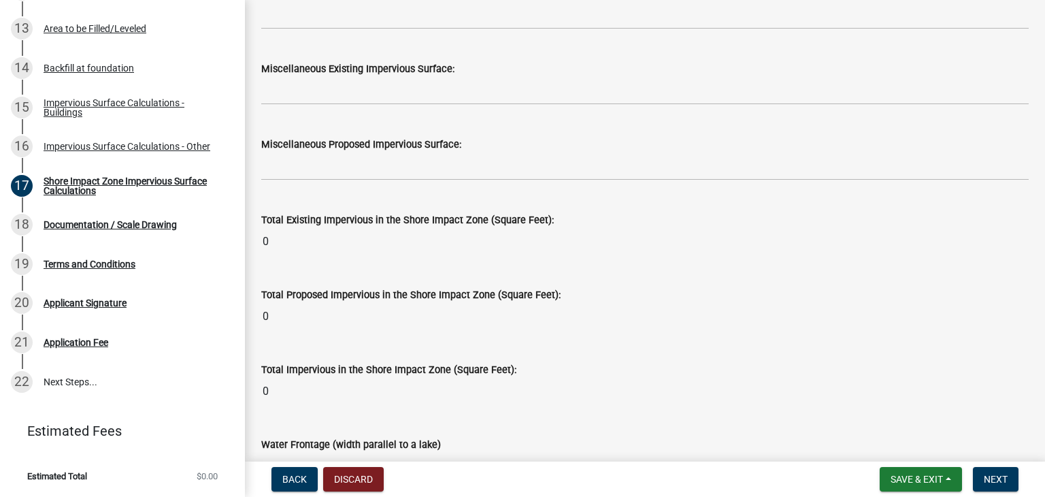
scroll to position [1789, 0]
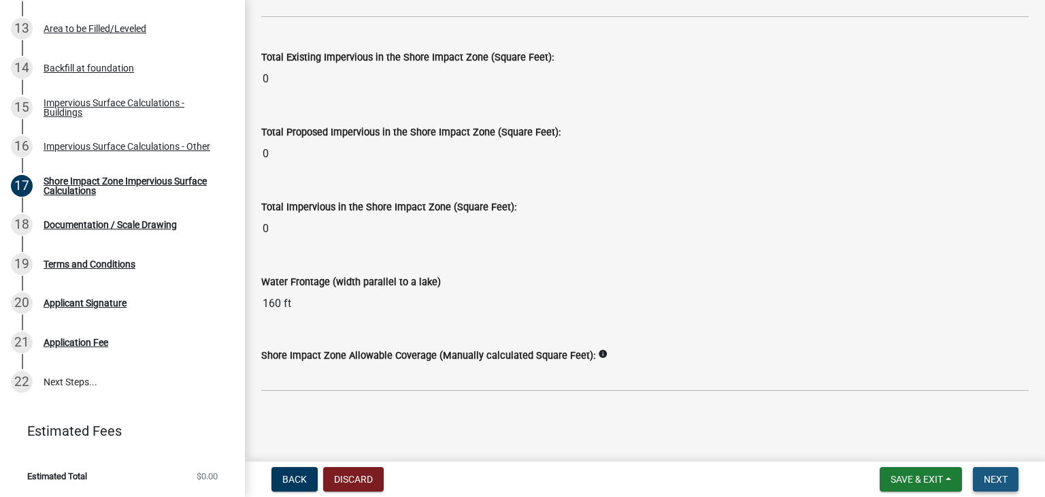
click at [997, 481] on span "Next" at bounding box center [996, 478] width 24 height 11
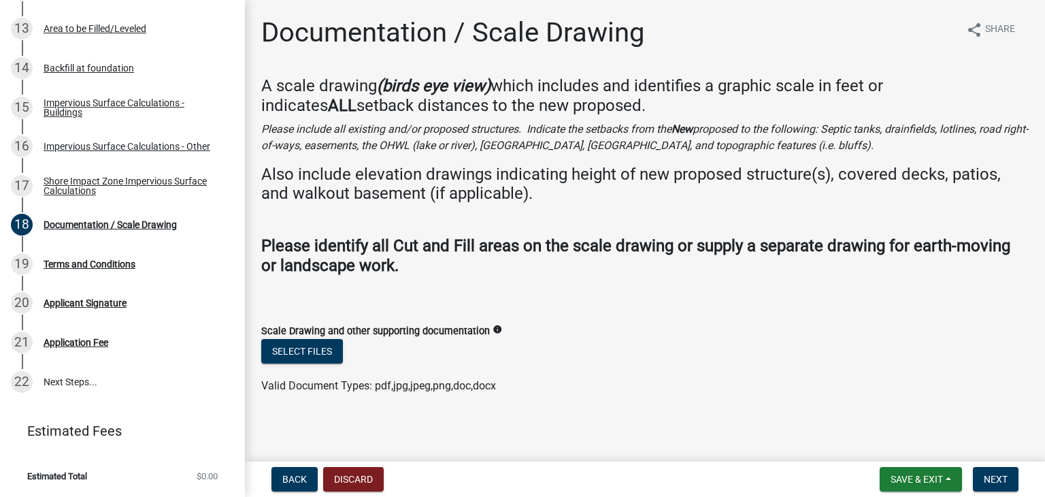
click at [1037, 373] on main "Documentation / Scale Drawing share Share A scale drawing (birds eye view) whic…" at bounding box center [645, 228] width 800 height 456
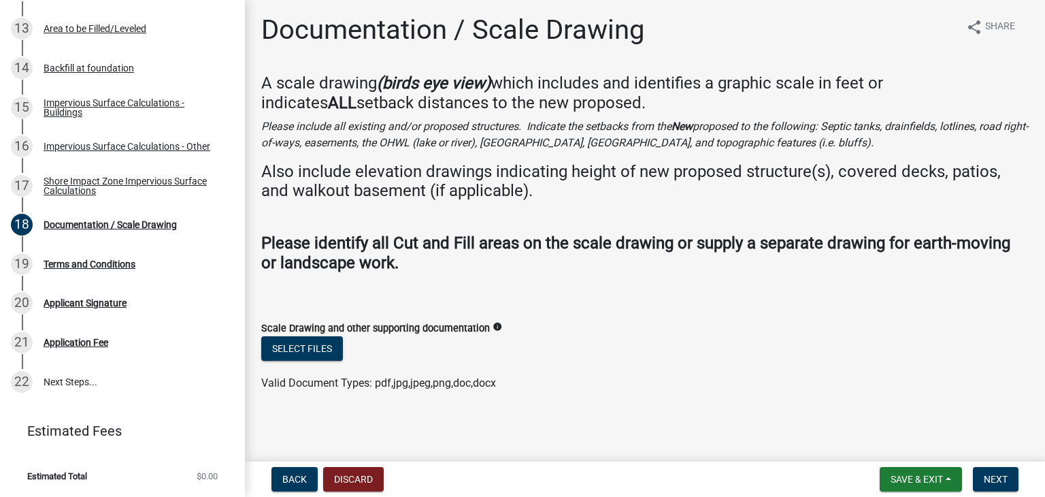
click at [861, 336] on div "Select files" at bounding box center [644, 350] width 767 height 28
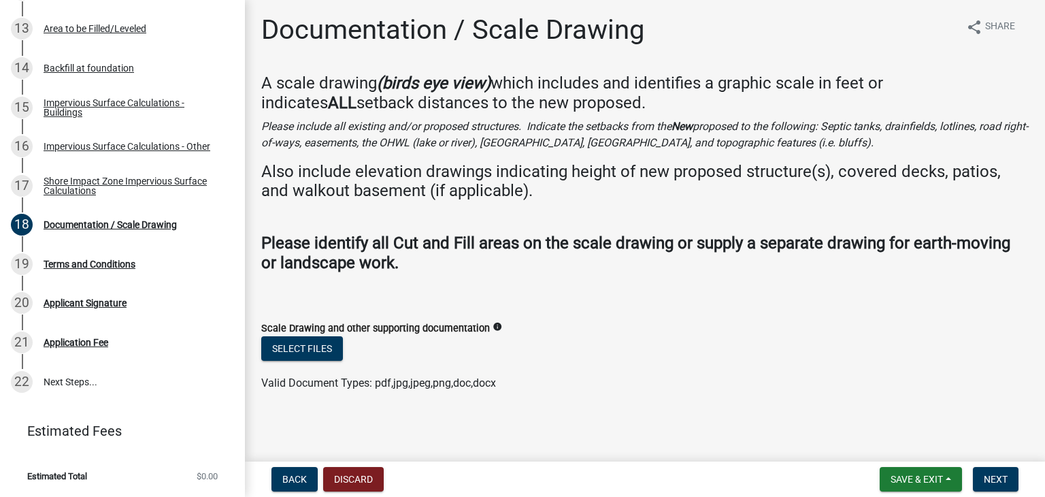
click at [861, 336] on div "Select files" at bounding box center [644, 350] width 767 height 28
click at [907, 480] on span "Save & Exit" at bounding box center [916, 478] width 52 height 11
click at [892, 412] on button "Save" at bounding box center [907, 411] width 109 height 33
